Goal: Find specific page/section: Find specific page/section

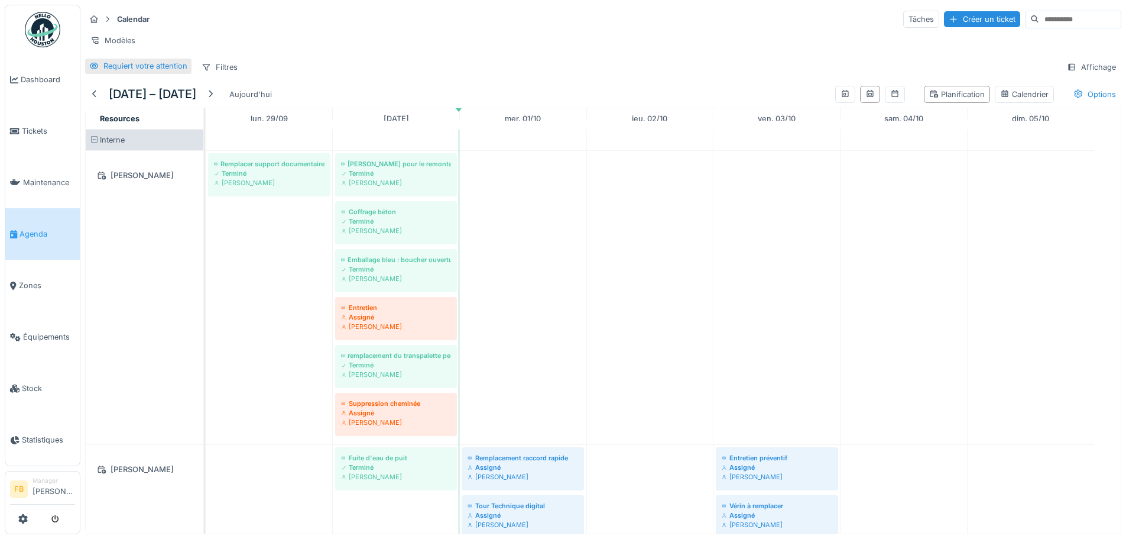
click at [140, 72] on div "Requiert votre attention" at bounding box center [145, 65] width 84 height 11
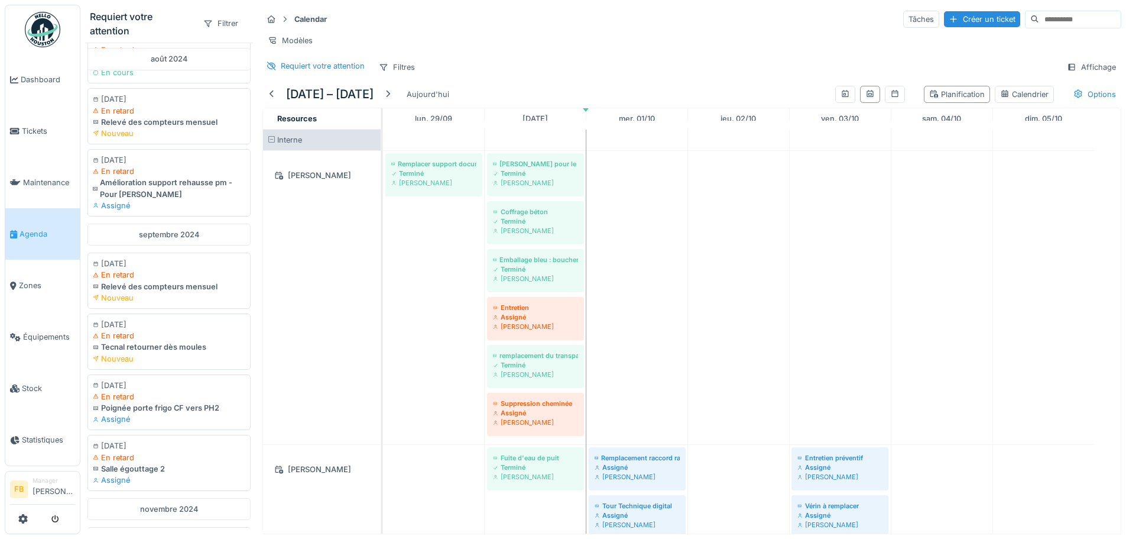
scroll to position [605, 0]
click at [224, 24] on div "Filtrer" at bounding box center [221, 23] width 46 height 17
click at [232, 68] on div "Domaine d'expertise" at bounding box center [241, 68] width 98 height 18
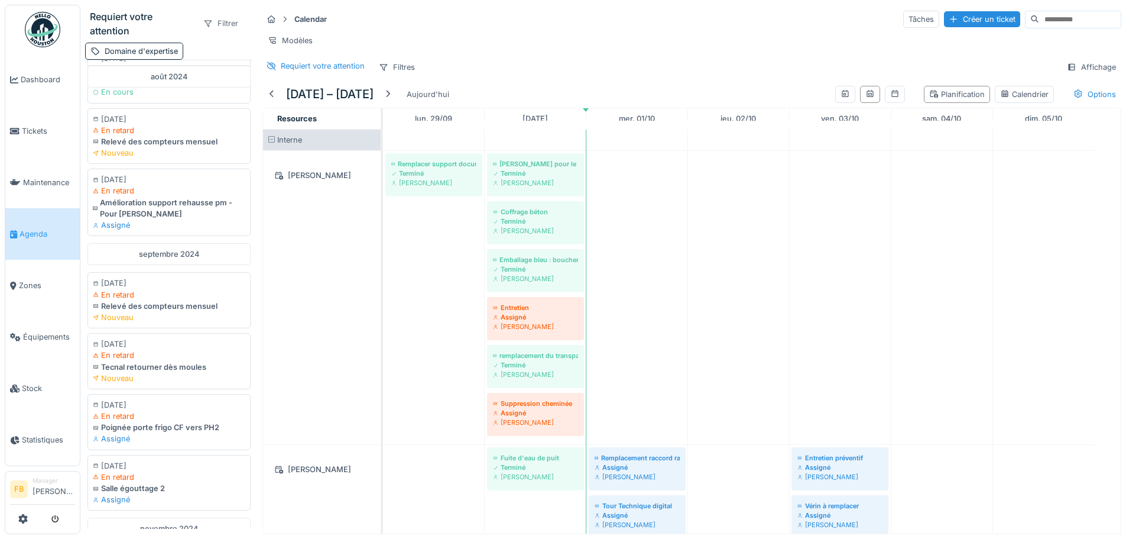
click at [219, 24] on div "Filtrer" at bounding box center [221, 23] width 46 height 17
click at [244, 119] on div "Intervenant" at bounding box center [241, 120] width 98 height 18
click at [205, 57] on div "Intervenant" at bounding box center [225, 51] width 40 height 11
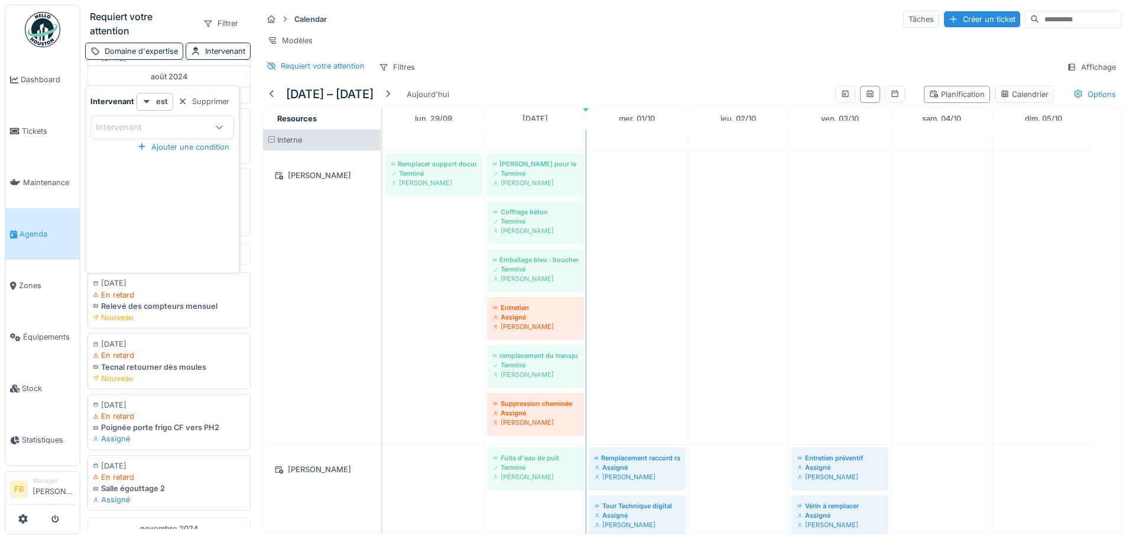
click at [215, 120] on div at bounding box center [219, 127] width 28 height 22
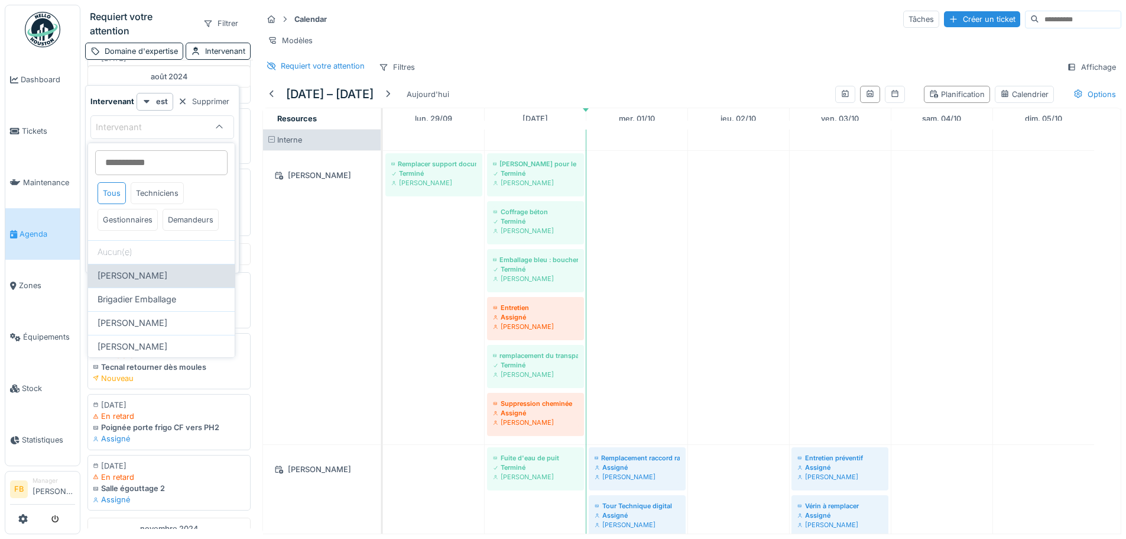
click at [166, 282] on span "Benjamin Bauwens" at bounding box center [133, 275] width 70 height 13
type input "*****"
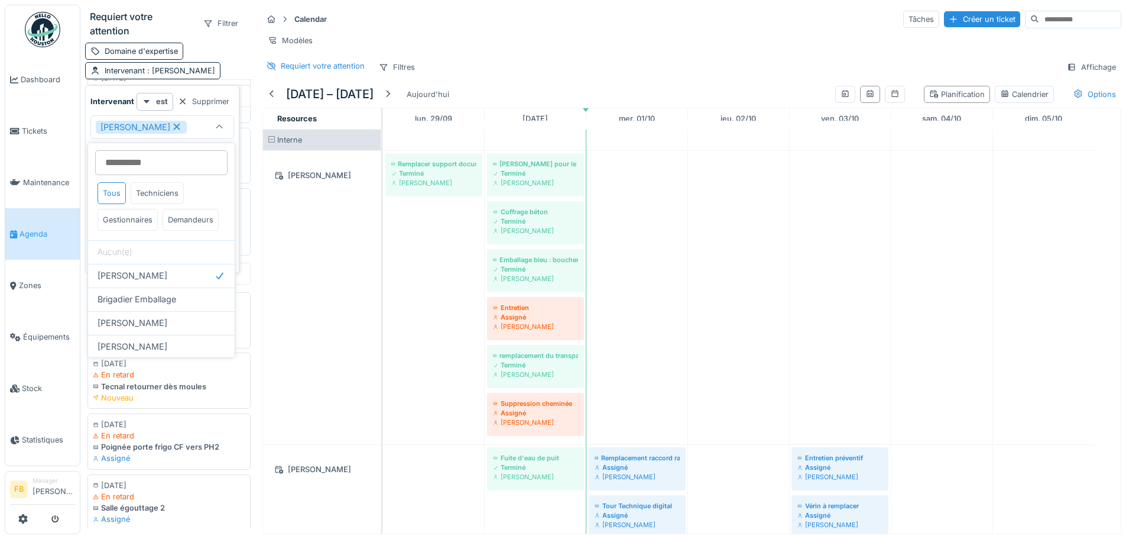
scroll to position [604, 0]
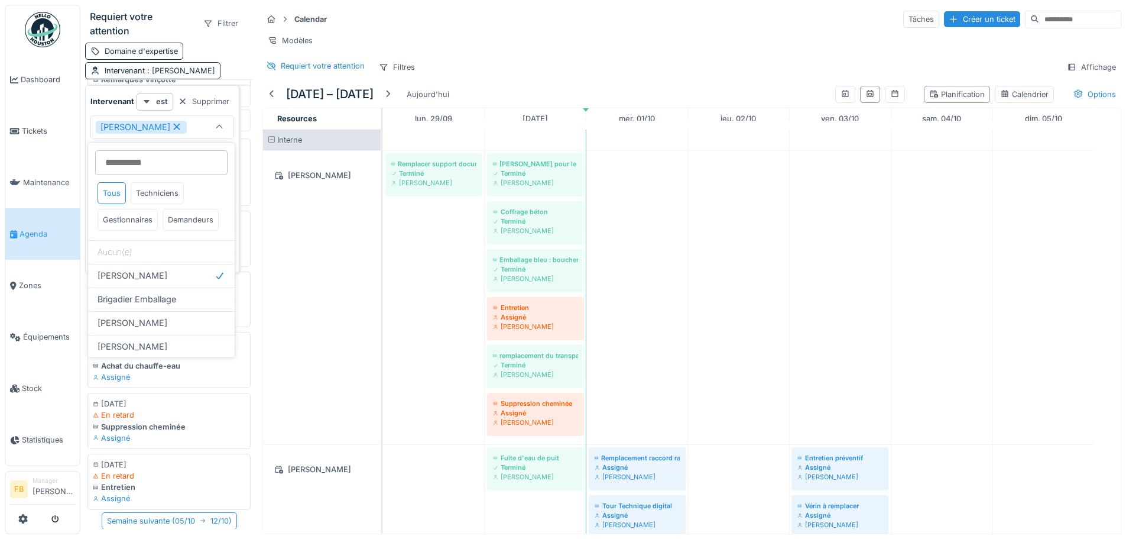
click at [226, 39] on div "Requiert votre attention Filtrer" at bounding box center [169, 24] width 168 height 38
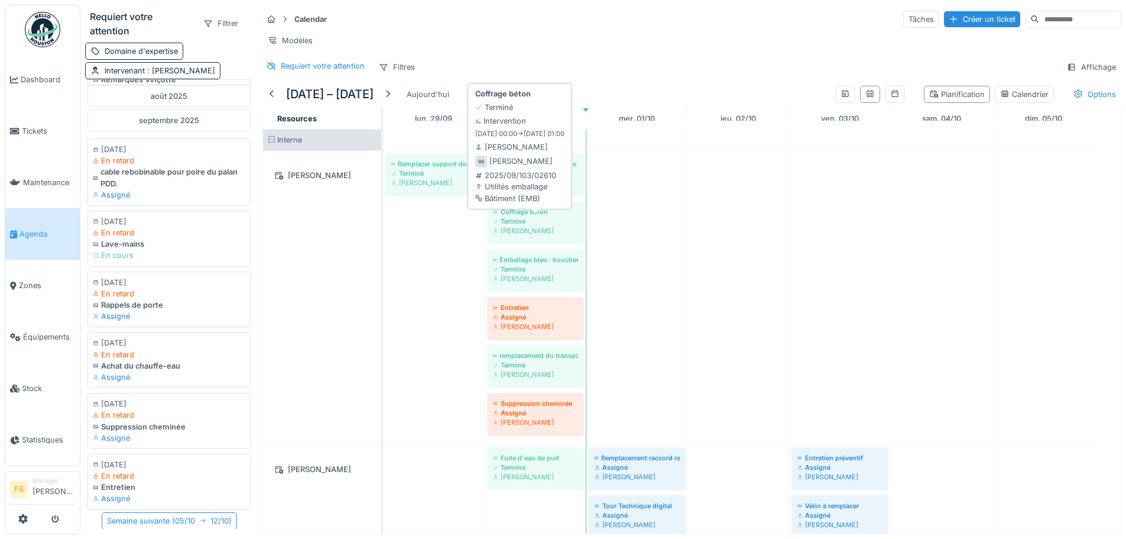
click at [527, 216] on div "Coffrage béton" at bounding box center [535, 211] width 85 height 9
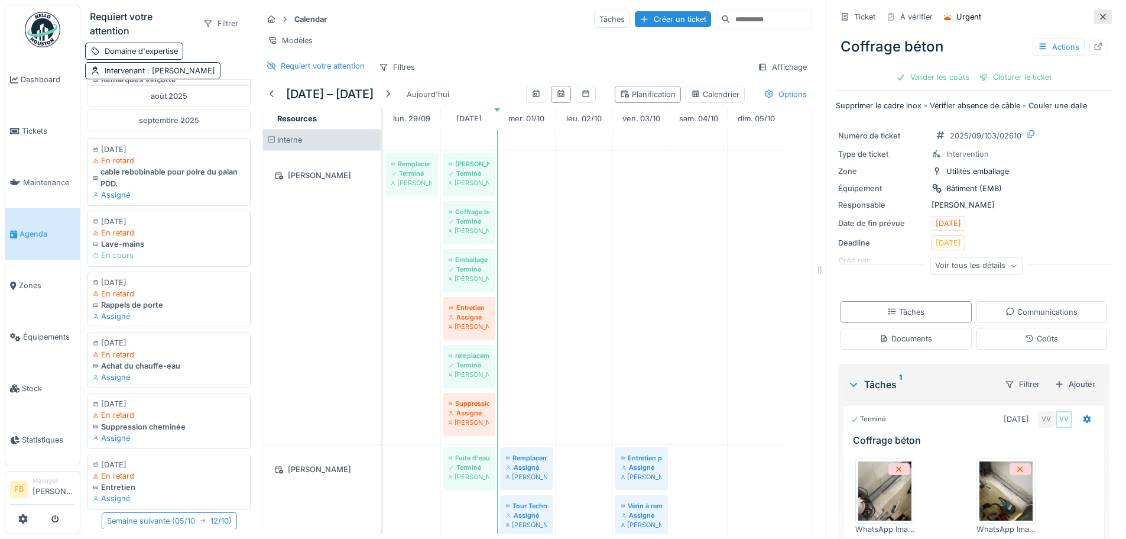
click at [1098, 16] on icon at bounding box center [1102, 17] width 9 height 8
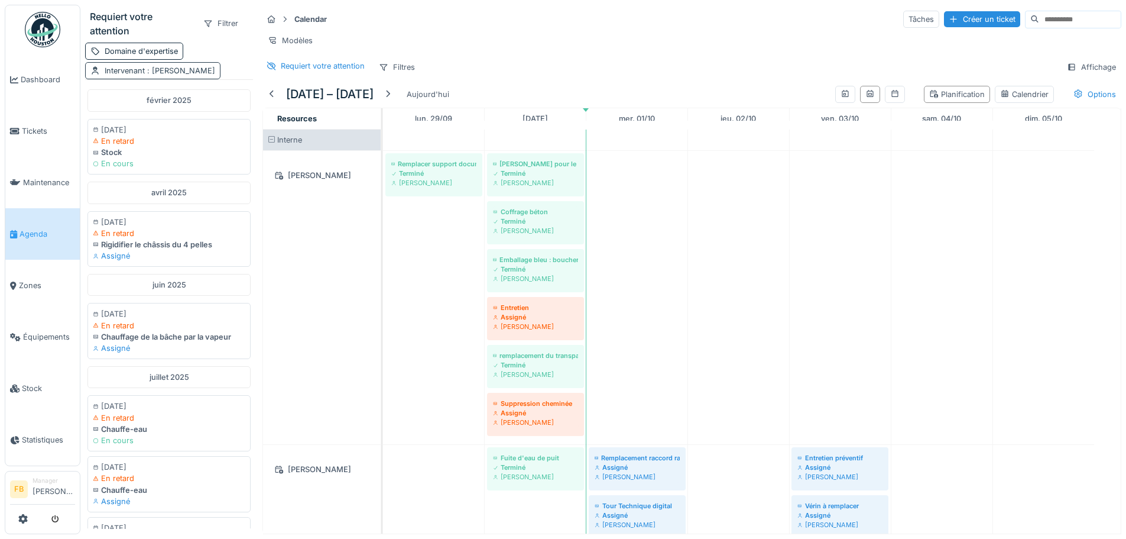
click at [199, 62] on div "Intervenant : Benjamin Bauwens" at bounding box center [152, 70] width 135 height 17
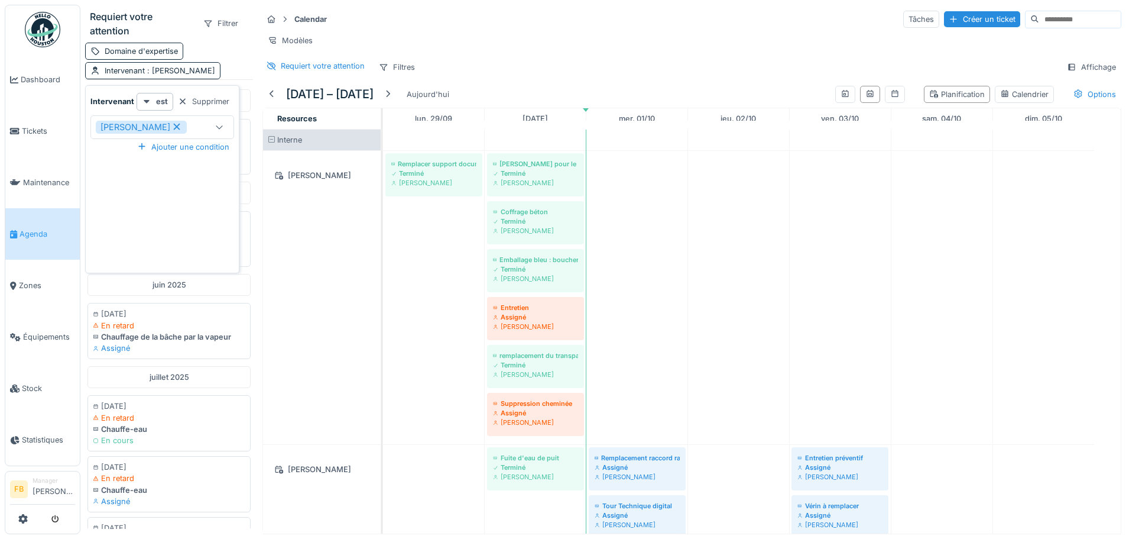
click at [182, 122] on icon at bounding box center [176, 126] width 11 height 8
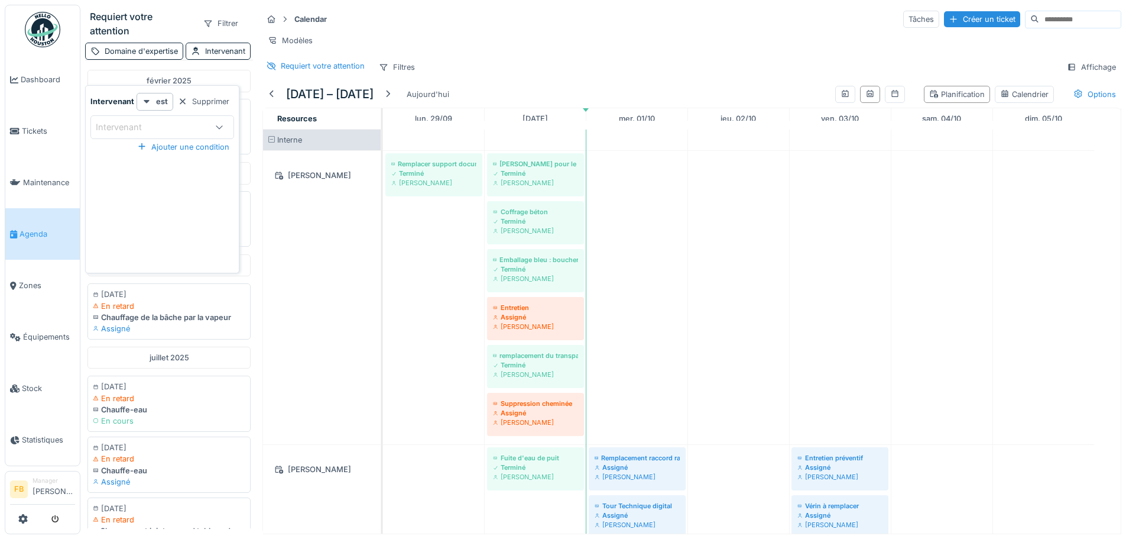
click at [215, 123] on icon at bounding box center [219, 127] width 9 height 8
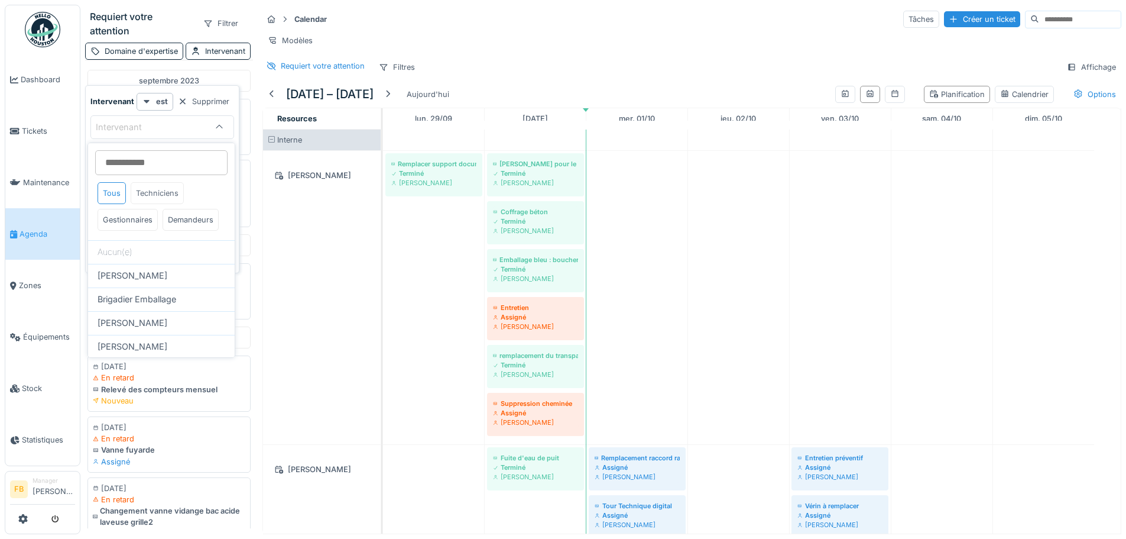
click at [164, 189] on div "Techniciens" at bounding box center [157, 193] width 53 height 22
click at [116, 182] on div "Tous" at bounding box center [112, 193] width 28 height 22
click at [140, 210] on div "Gestionnaires" at bounding box center [128, 220] width 60 height 22
click at [142, 209] on div "Gestionnaires" at bounding box center [128, 220] width 60 height 22
click at [138, 163] on div "Gestionnaires" at bounding box center [128, 170] width 60 height 22
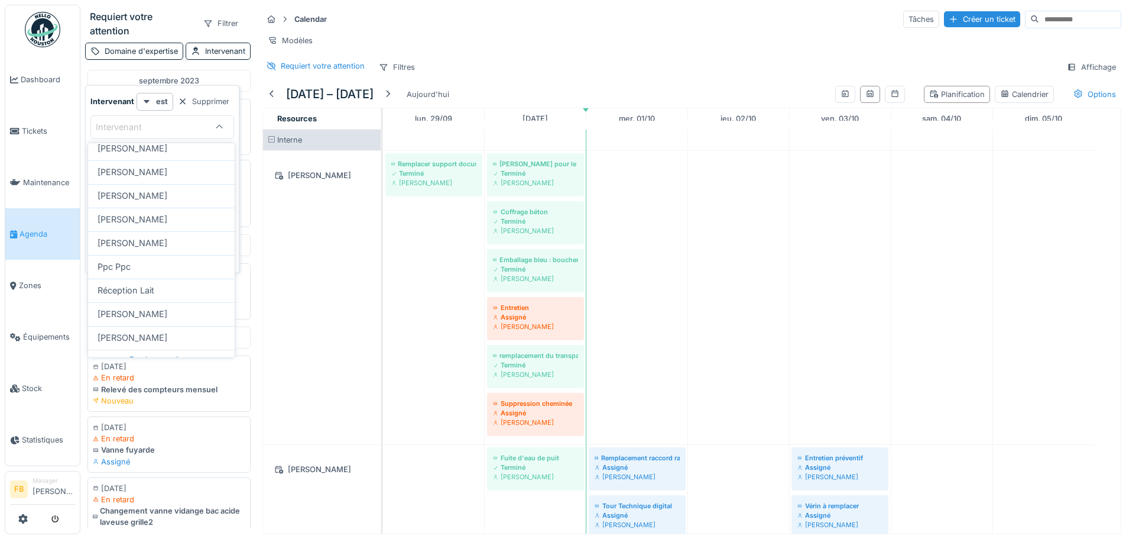
scroll to position [447, 0]
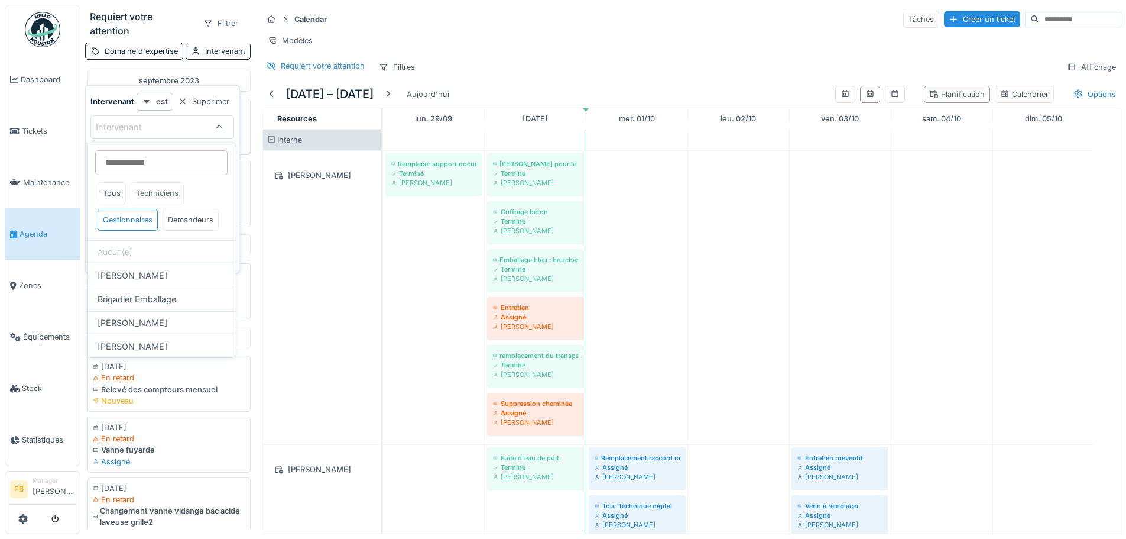
click at [161, 188] on div "Techniciens" at bounding box center [157, 193] width 53 height 22
click at [117, 182] on div "Tous" at bounding box center [112, 193] width 28 height 22
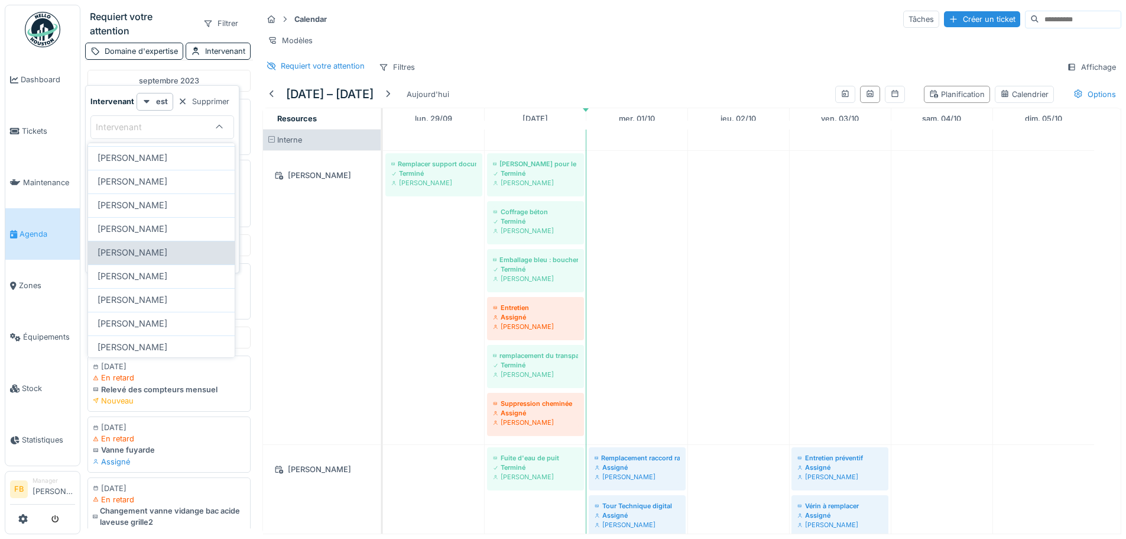
click at [168, 259] on div "[PERSON_NAME]" at bounding box center [162, 252] width 128 height 13
type input "****"
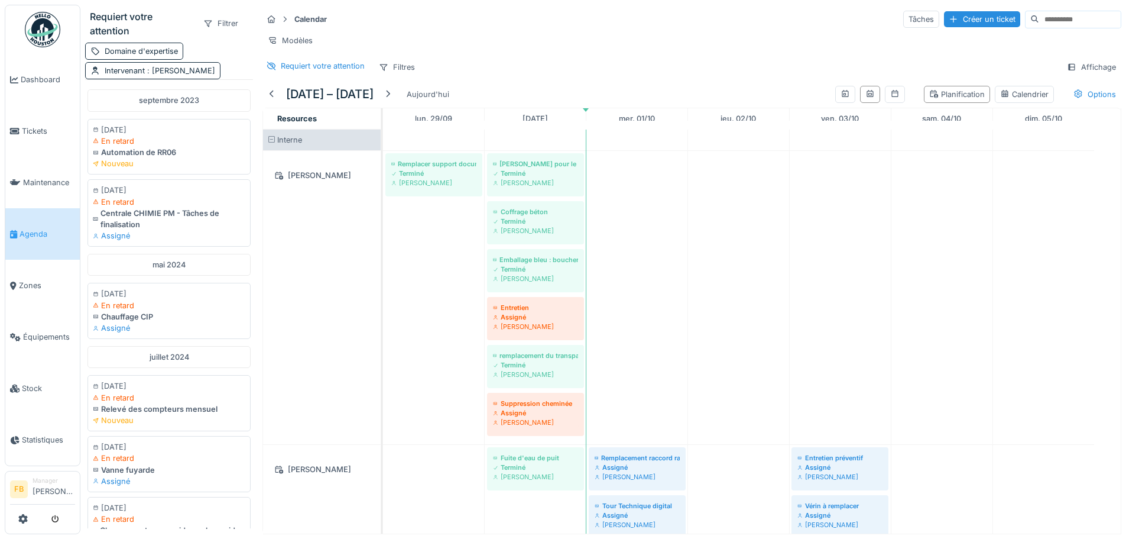
click at [225, 57] on div "Domaine d'expertise Intervenant : Julien Bebronne" at bounding box center [169, 61] width 168 height 37
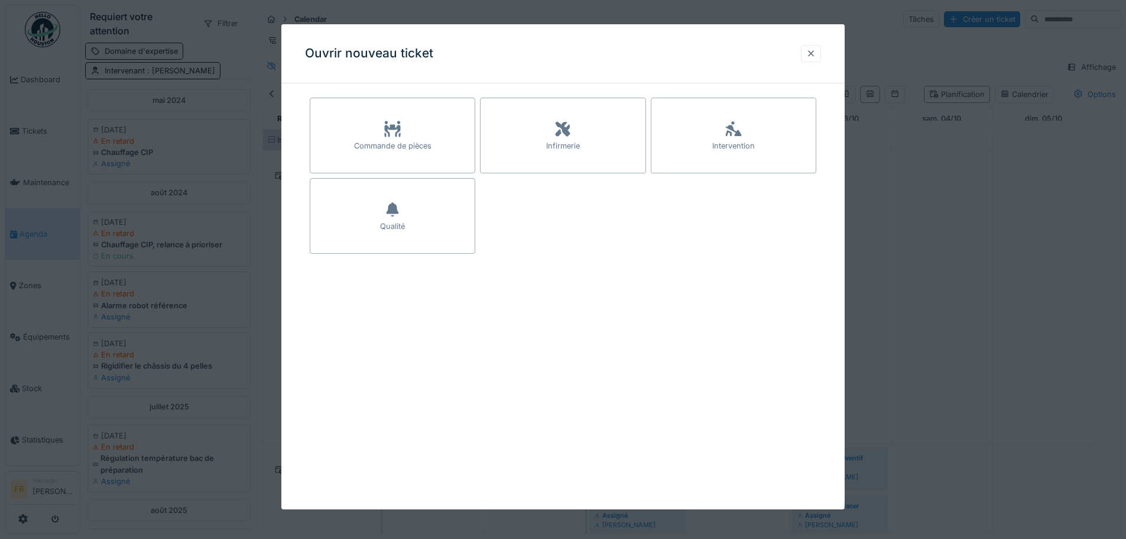
click at [816, 52] on div at bounding box center [810, 53] width 9 height 11
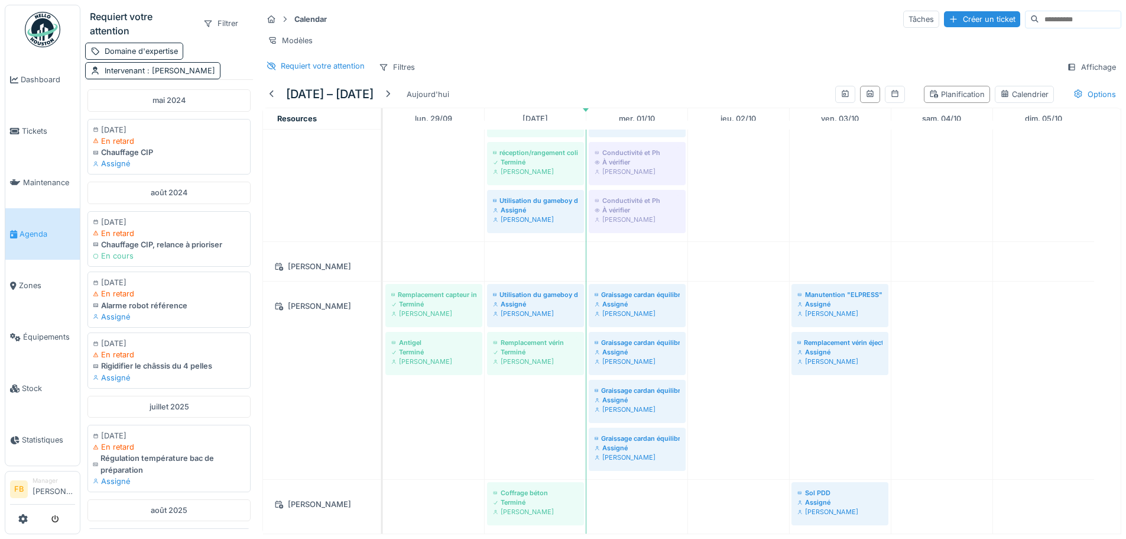
scroll to position [695, 0]
